Goal: Check status: Check status

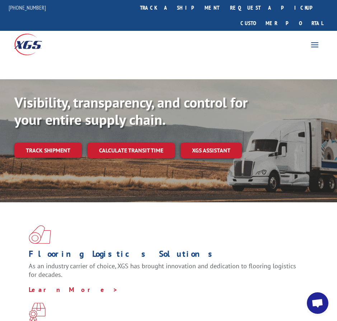
click at [37, 143] on link "Track shipment" at bounding box center [47, 150] width 67 height 15
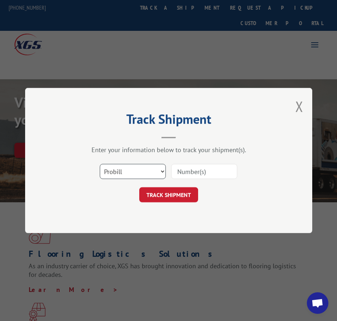
click at [133, 171] on select "Select category... Probill BOL PO" at bounding box center [133, 171] width 66 height 15
select select "bol"
click at [100, 164] on select "Select category... Probill BOL PO" at bounding box center [133, 171] width 66 height 15
click at [182, 172] on input at bounding box center [204, 171] width 66 height 15
type input "5183308"
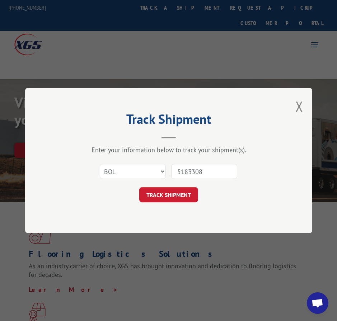
click button "TRACK SHIPMENT" at bounding box center [168, 194] width 59 height 15
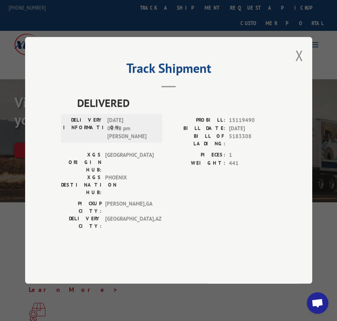
click at [299, 65] on button "Close modal" at bounding box center [299, 55] width 8 height 19
